Goal: Task Accomplishment & Management: Manage account settings

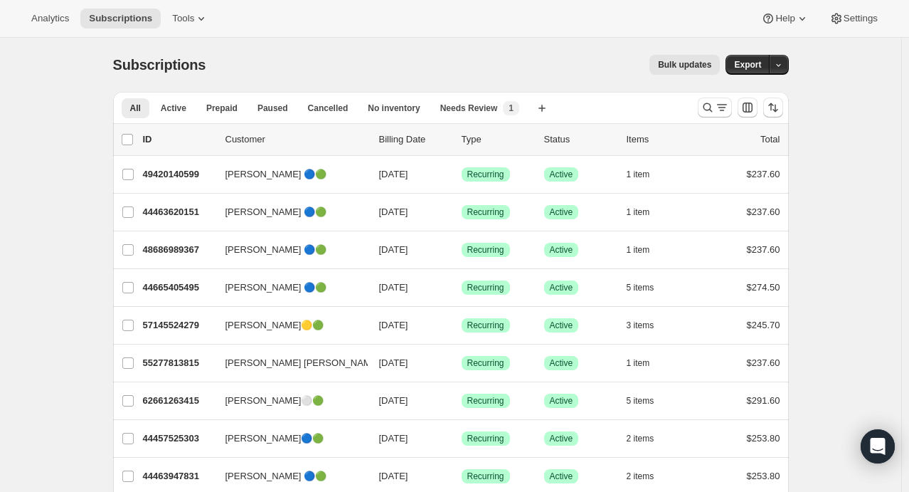
scroll to position [230, 0]
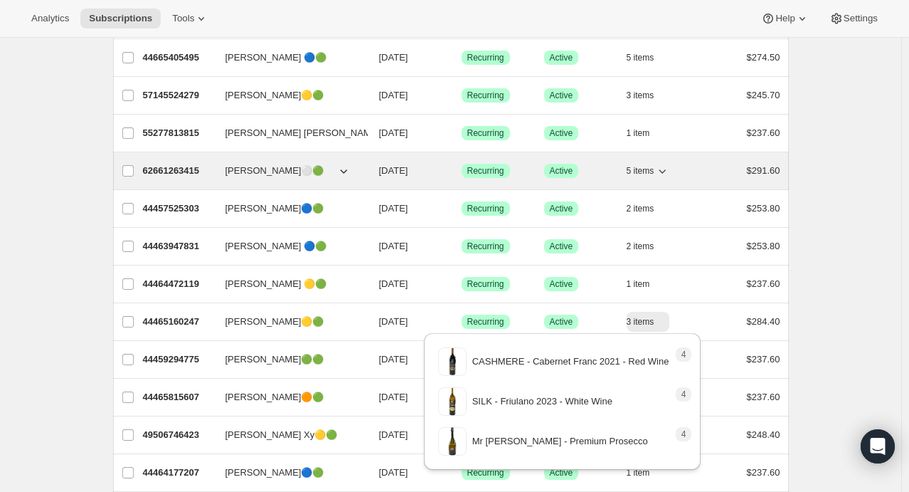
click at [669, 168] on icon "button" at bounding box center [662, 171] width 14 height 14
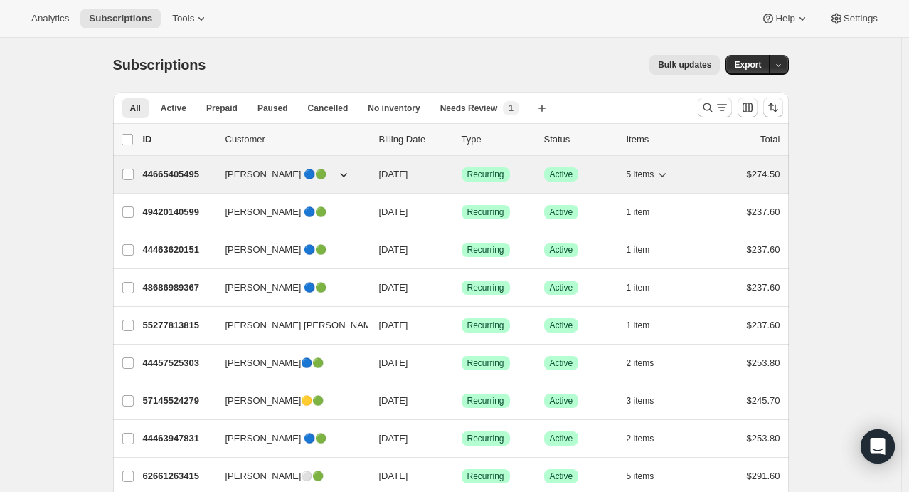
click at [663, 174] on icon "button" at bounding box center [662, 175] width 7 height 4
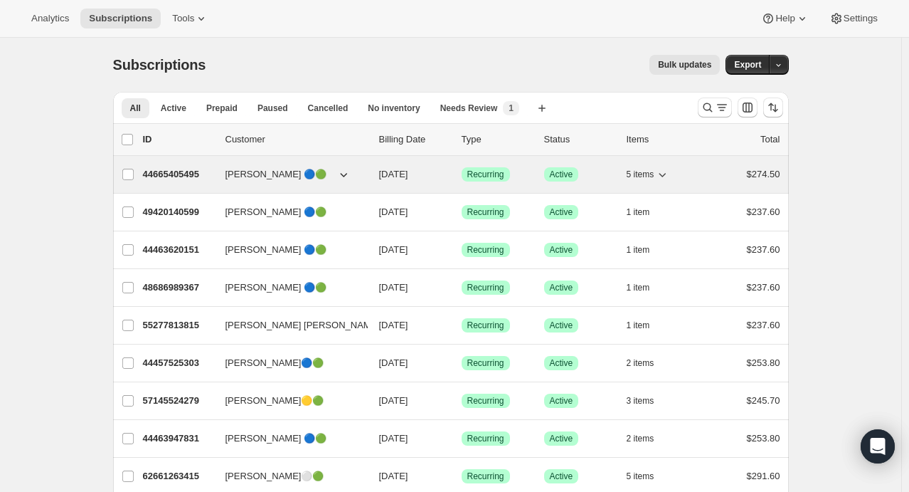
click at [254, 178] on span "[PERSON_NAME] 🔵🟢" at bounding box center [276, 174] width 102 height 14
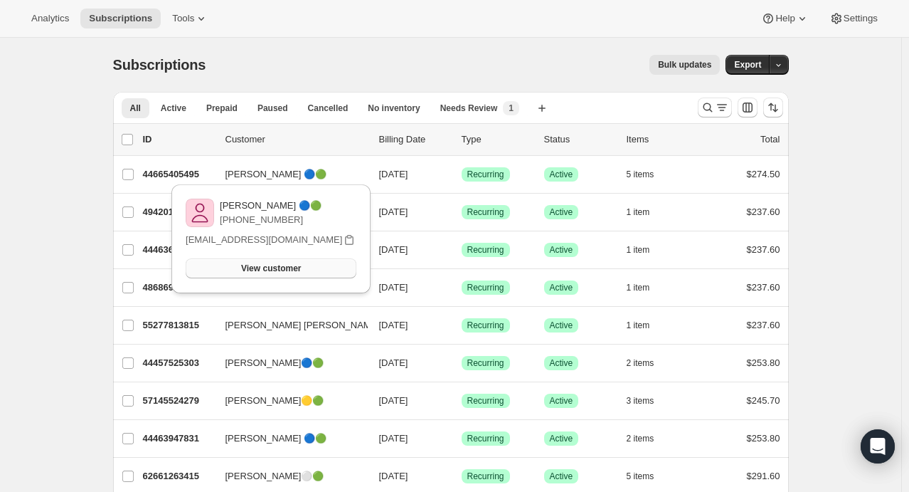
click at [307, 265] on button "View customer" at bounding box center [271, 268] width 171 height 20
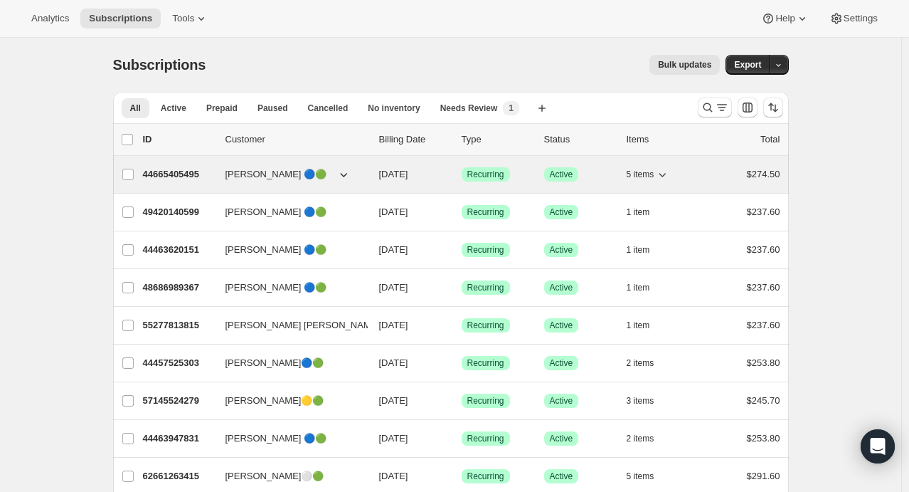
click at [648, 176] on span "5 items" at bounding box center [641, 174] width 28 height 11
